Goal: Information Seeking & Learning: Learn about a topic

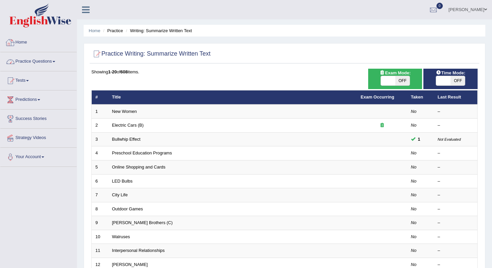
click at [33, 62] on link "Practice Questions" at bounding box center [38, 60] width 76 height 17
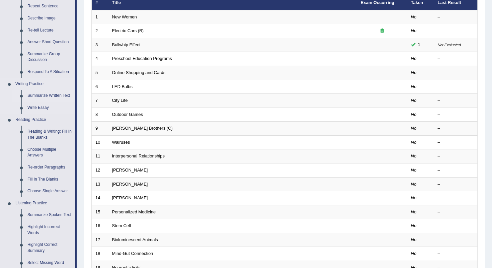
scroll to position [114, 0]
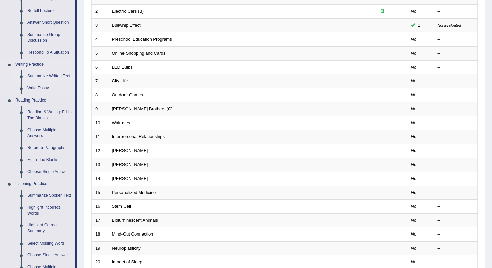
click at [32, 76] on link "Summarize Written Text" at bounding box center [49, 76] width 51 height 12
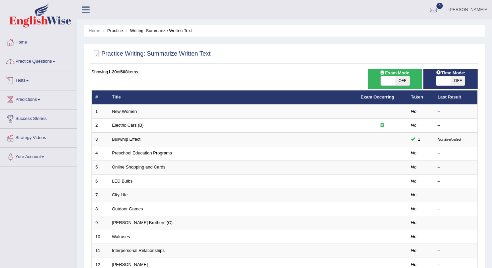
click at [44, 55] on link "Practice Questions" at bounding box center [38, 60] width 76 height 17
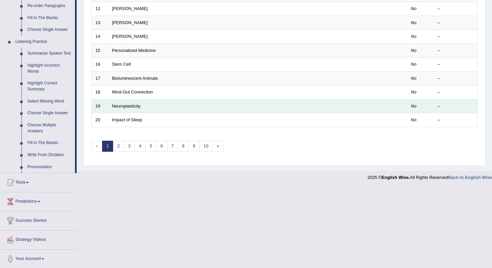
scroll to position [255, 0]
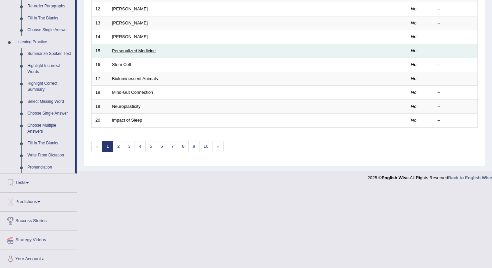
click at [129, 50] on link "Personalized Medicine" at bounding box center [134, 50] width 44 height 5
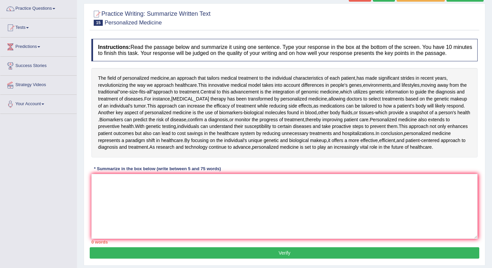
scroll to position [64, 0]
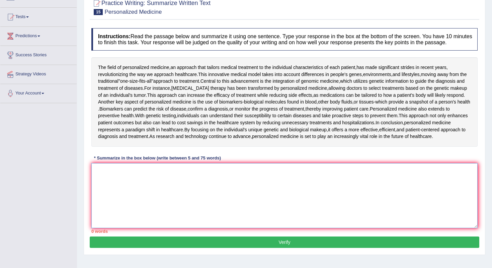
click at [148, 205] on textarea at bounding box center [284, 195] width 386 height 65
drag, startPoint x: 210, startPoint y: 78, endPoint x: 289, endPoint y: 103, distance: 83.5
click at [291, 105] on div "The field of personalized medicine , an approach that tailors medical treatment…" at bounding box center [284, 101] width 386 height 89
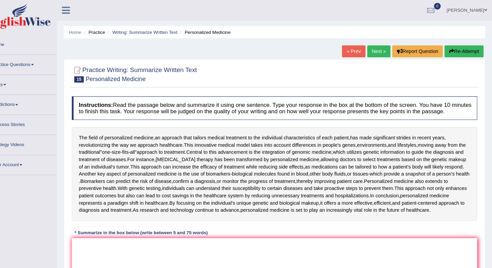
scroll to position [0, 0]
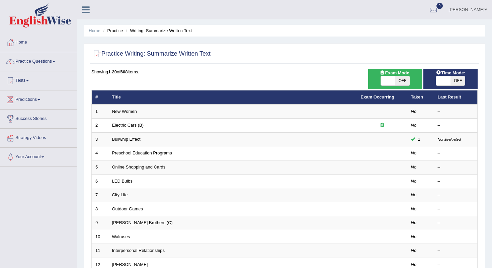
click at [402, 77] on span "OFF" at bounding box center [402, 80] width 14 height 9
checkbox input "true"
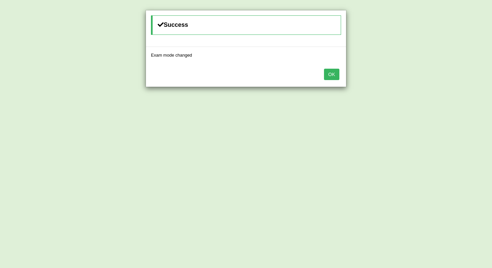
click at [334, 75] on button "OK" at bounding box center [331, 74] width 15 height 11
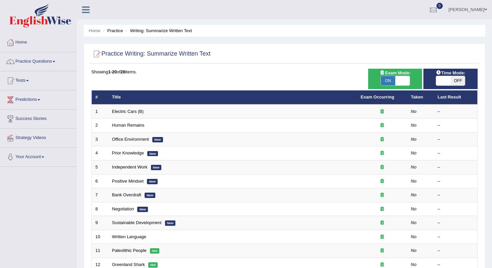
click at [457, 79] on span "OFF" at bounding box center [457, 80] width 14 height 9
checkbox input "true"
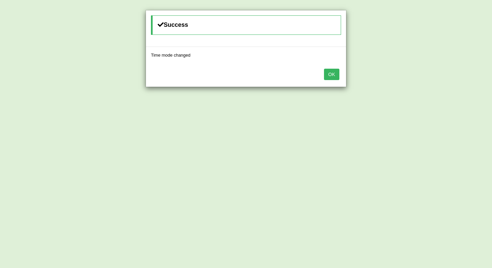
click at [327, 72] on button "OK" at bounding box center [331, 74] width 15 height 11
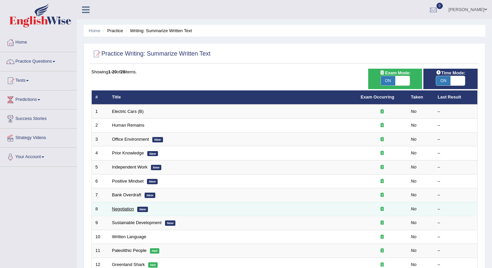
click at [117, 206] on link "Negotiation" at bounding box center [123, 208] width 22 height 5
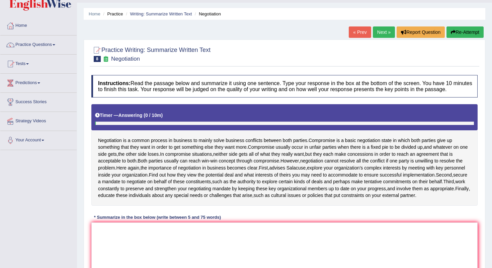
scroll to position [76, 0]
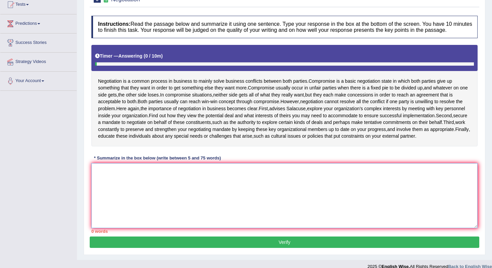
click at [120, 200] on textarea at bounding box center [284, 195] width 386 height 65
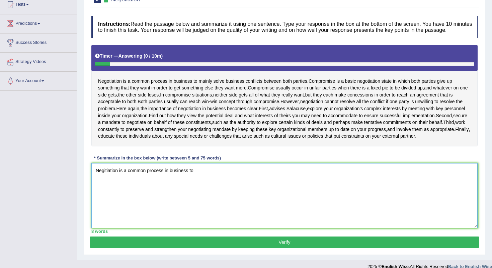
click at [105, 187] on textarea "Negitiation is a common process in business to" at bounding box center [284, 195] width 386 height 65
click at [113, 187] on textarea "Negitiation is a common process in business to" at bounding box center [284, 195] width 386 height 65
click at [107, 188] on textarea "Negitiation is a common process in business to" at bounding box center [284, 195] width 386 height 65
click at [210, 189] on textarea "Negotiation is a common process in business to" at bounding box center [284, 195] width 386 height 65
click at [254, 201] on textarea "Negotiation is a common process in business to mainly solve business conflicts …" at bounding box center [284, 195] width 386 height 65
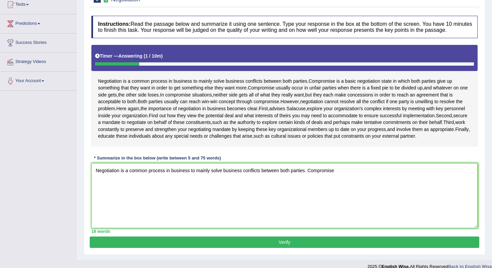
drag, startPoint x: 350, startPoint y: 188, endPoint x: 311, endPoint y: 188, distance: 39.1
click at [311, 188] on textarea "Negotiation is a common process in business to mainly solve business conflicts …" at bounding box center [284, 195] width 386 height 65
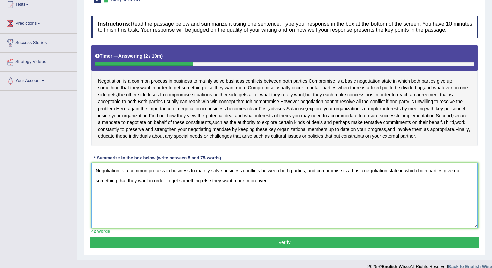
click at [280, 193] on textarea "Negotiation is a common process in business to mainly solve business conflicts …" at bounding box center [284, 195] width 386 height 65
click at [271, 198] on textarea "Negotiation is a common process in business to mainly solve business conflicts …" at bounding box center [284, 195] width 386 height 65
click at [333, 202] on textarea "Negotiation is a common process in business to mainly solve business conflicts …" at bounding box center [284, 195] width 386 height 65
click at [269, 197] on textarea "Negotiation is a common process in business to mainly solve business conflicts …" at bounding box center [284, 195] width 386 height 65
click at [342, 198] on textarea "Negotiation is a common process in business to mainly solve business conflicts …" at bounding box center [284, 195] width 386 height 65
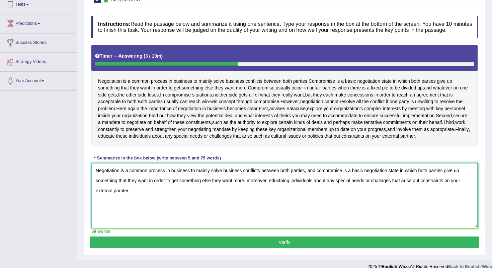
type textarea "Negotiation is a common process in business to mainly solve business conflicts …"
click at [344, 248] on button "Verify" at bounding box center [284, 241] width 389 height 11
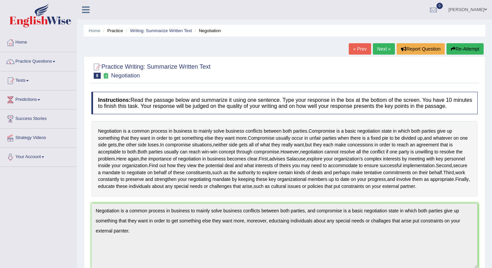
scroll to position [0, 0]
click at [379, 47] on link "Next »" at bounding box center [384, 48] width 22 height 11
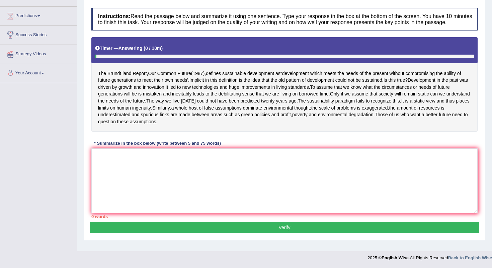
scroll to position [88, 0]
click at [142, 202] on textarea at bounding box center [284, 180] width 386 height 65
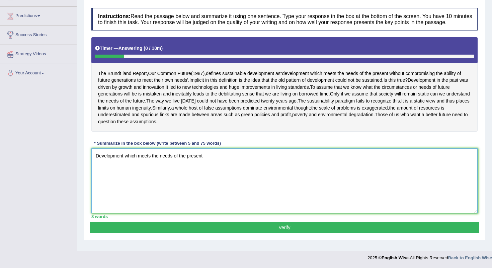
click at [229, 157] on textarea "Development which meets the needs of the present" at bounding box center [284, 180] width 386 height 65
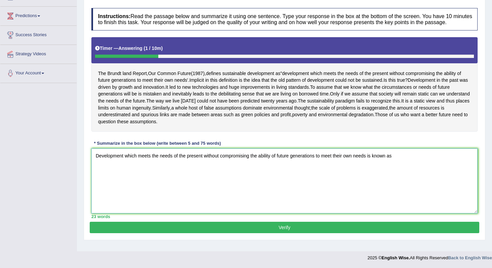
click at [412, 160] on textarea "Development which meets the needs of the present without compromising the abili…" at bounding box center [284, 180] width 386 height 65
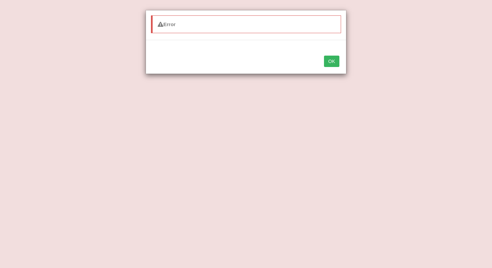
type textarea "Development which meets the needs of the present without compromising the abili…"
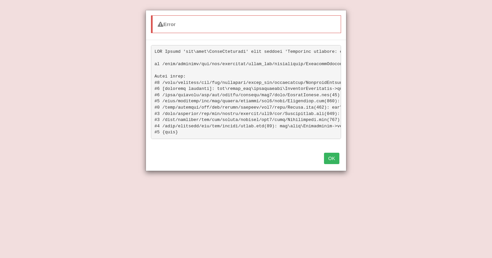
click at [335, 153] on button "OK" at bounding box center [331, 158] width 15 height 11
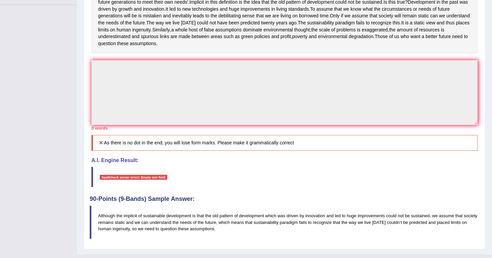
scroll to position [172, 0]
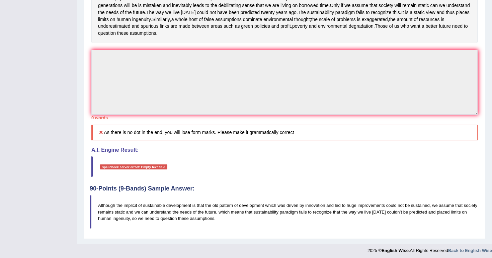
drag, startPoint x: 173, startPoint y: 142, endPoint x: 226, endPoint y: 144, distance: 53.2
click at [226, 140] on h5 "As there is no dot in the end, you will lose form marks. Please make it grammat…" at bounding box center [284, 133] width 386 height 16
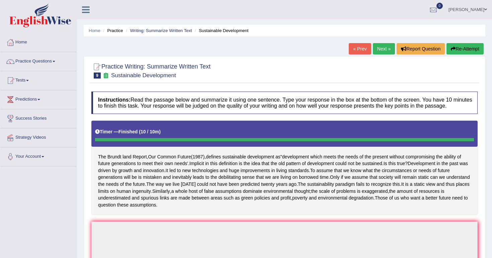
scroll to position [0, 0]
click at [44, 63] on link "Practice Questions" at bounding box center [38, 60] width 76 height 17
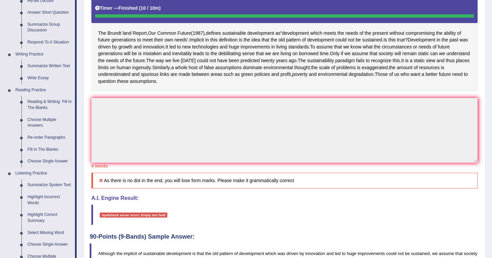
scroll to position [106, 0]
